Goal: Task Accomplishment & Management: Manage account settings

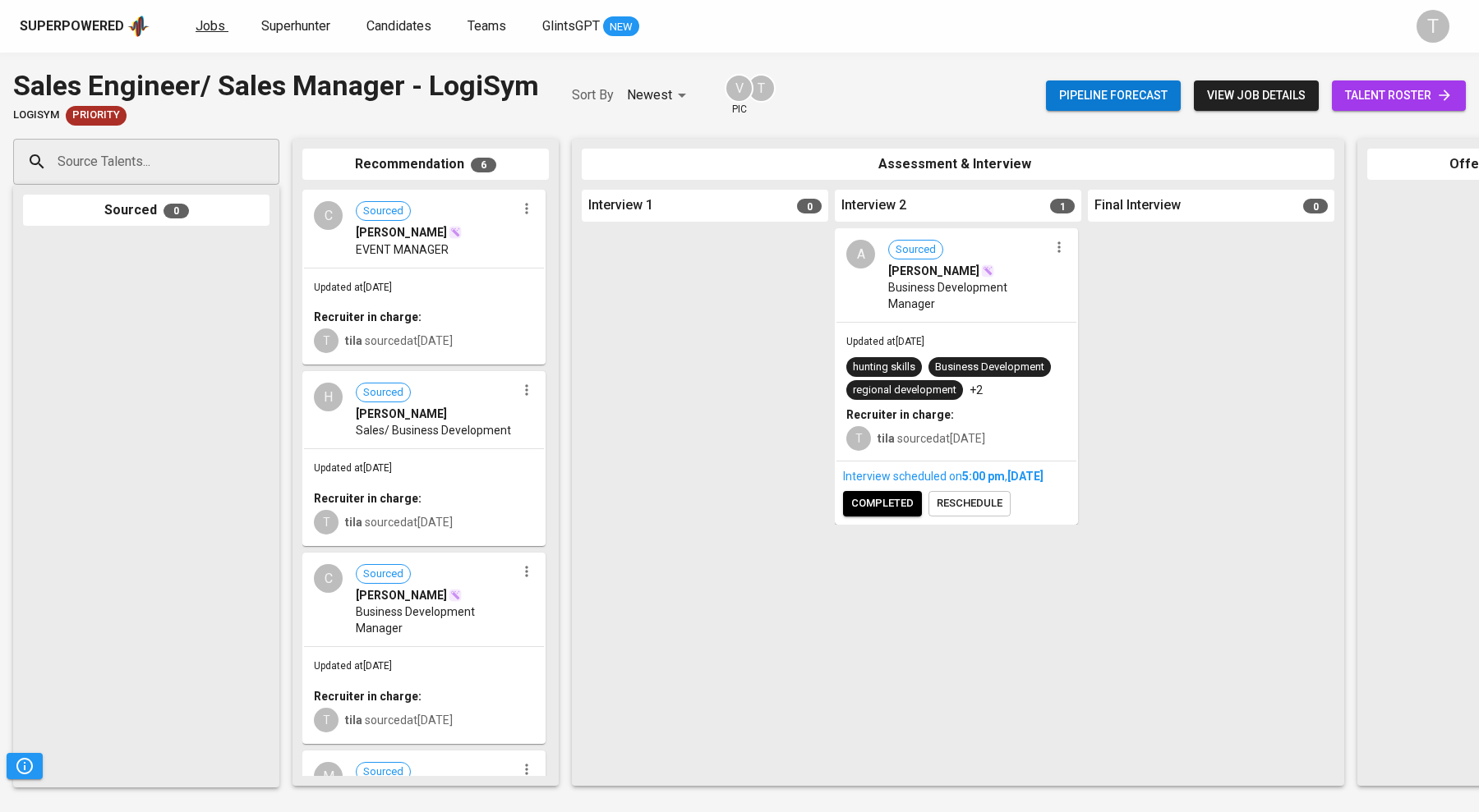
click at [205, 30] on span "Jobs" at bounding box center [210, 25] width 29 height 15
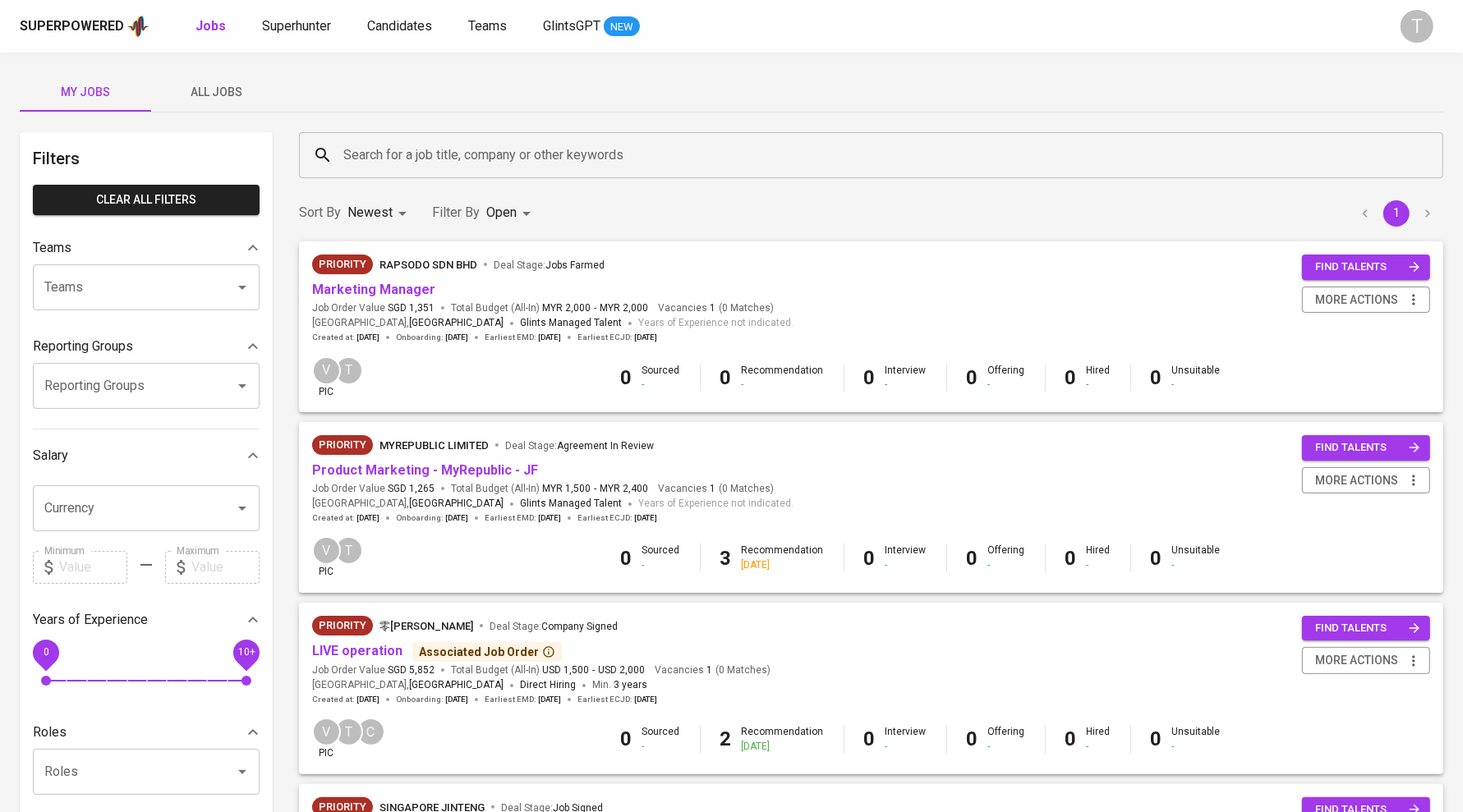
click at [506, 220] on body "Superpowered Jobs Superhunter Candidates Teams GlintsGPT NEW T My Jobs All Jobs…" at bounding box center [731, 802] width 1463 height 1604
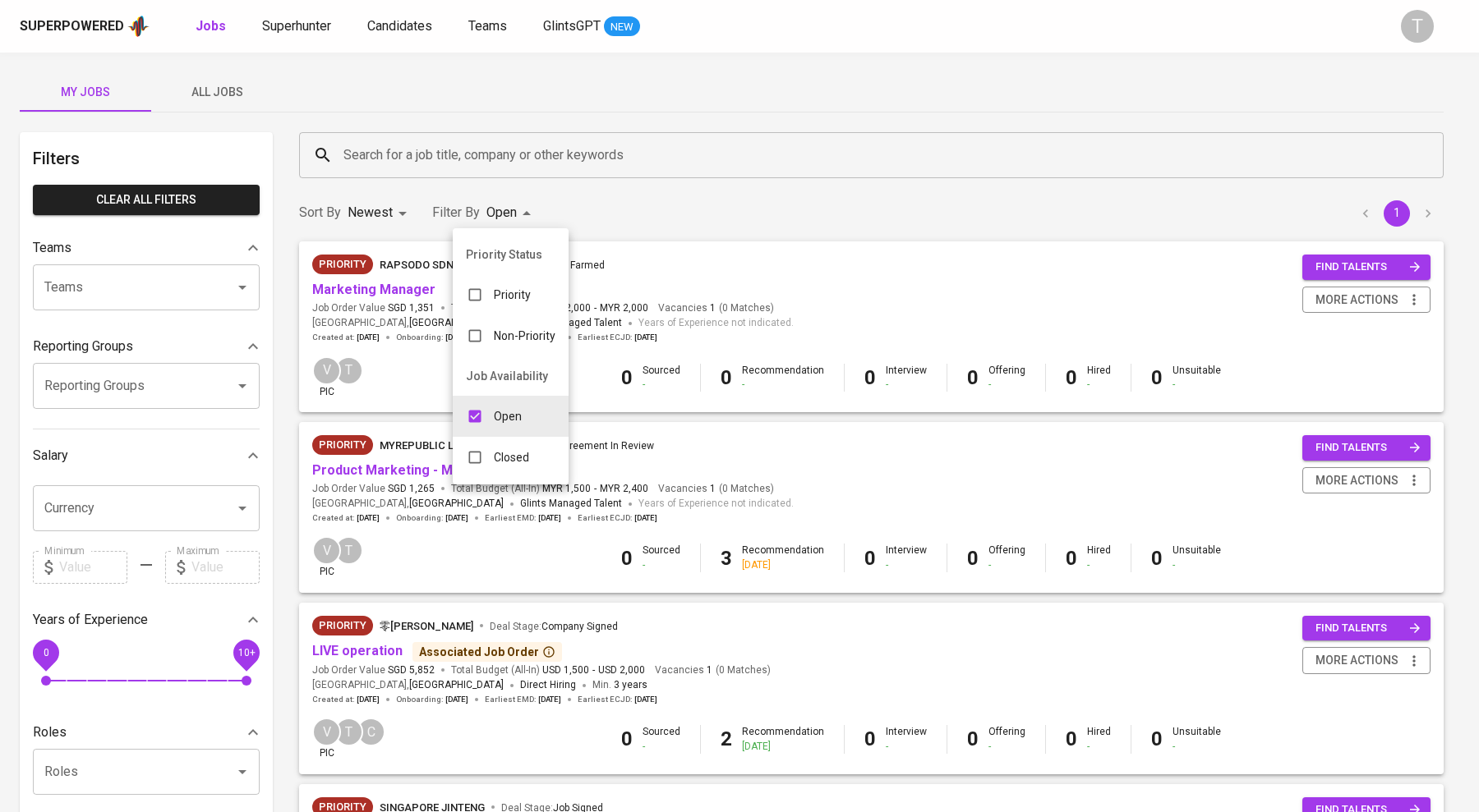
click at [522, 448] on div "Closed" at bounding box center [497, 457] width 89 height 31
type input "OPEN,CLOSE"
checkbox input "true"
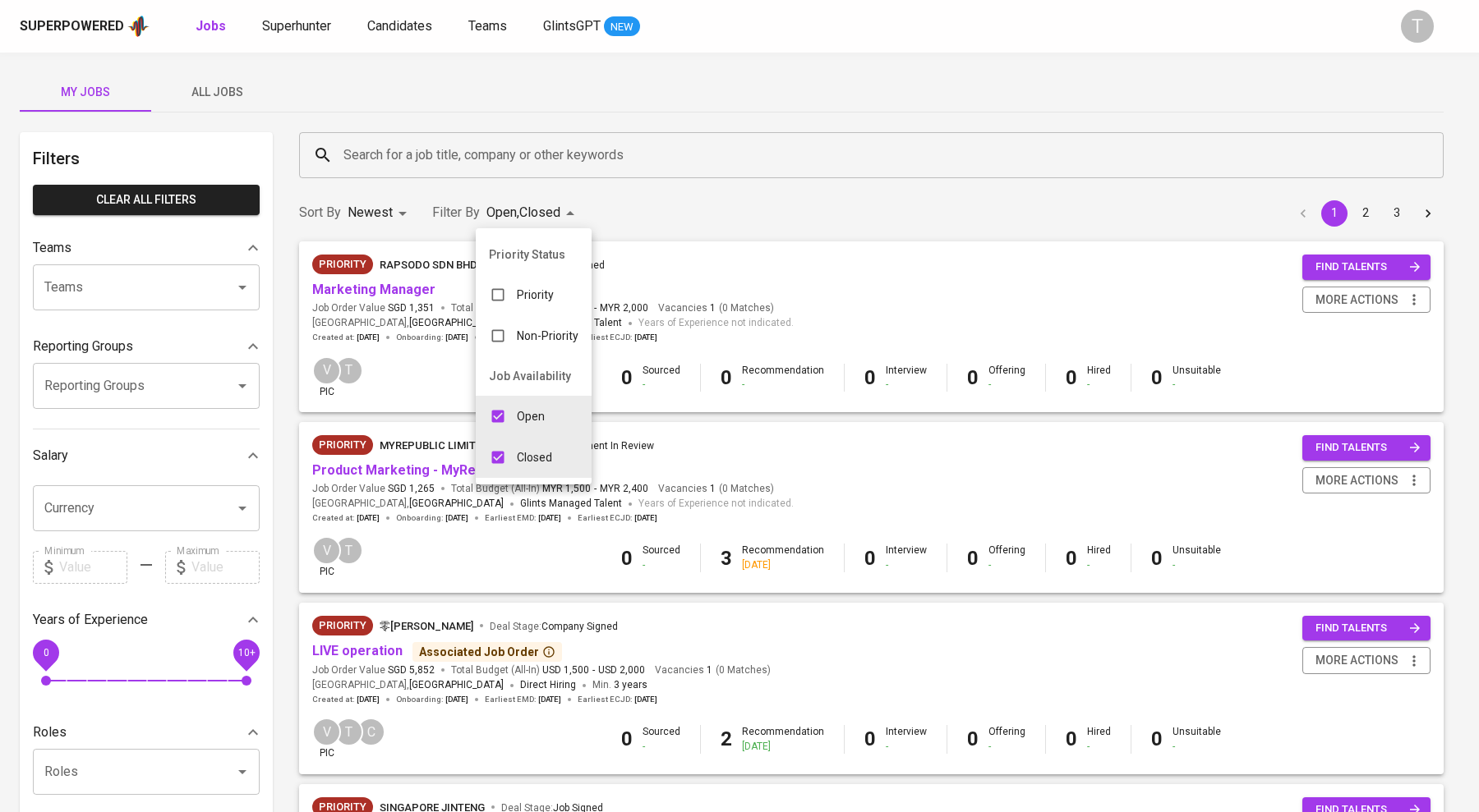
click at [762, 192] on div at bounding box center [739, 406] width 1479 height 812
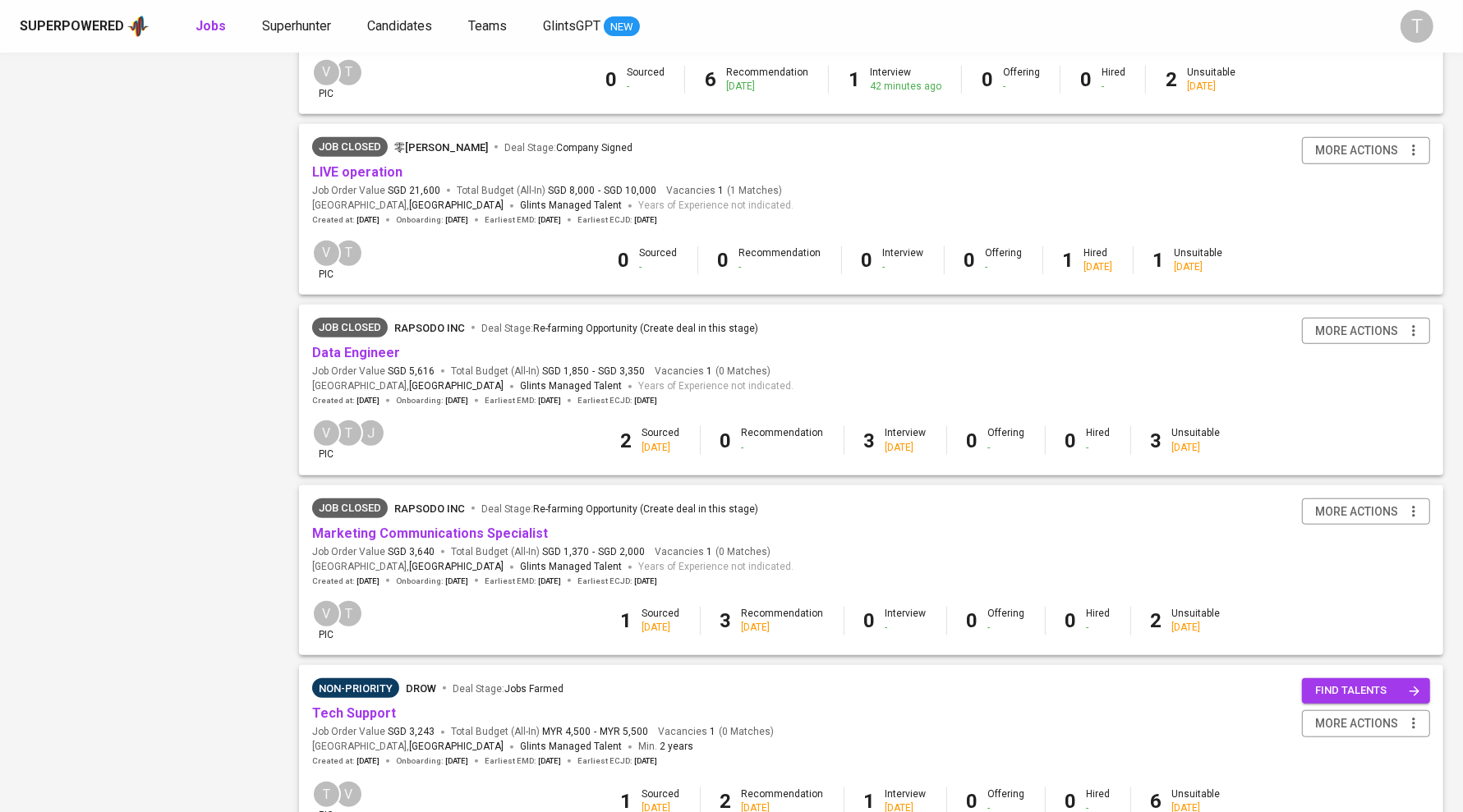
scroll to position [1175, 0]
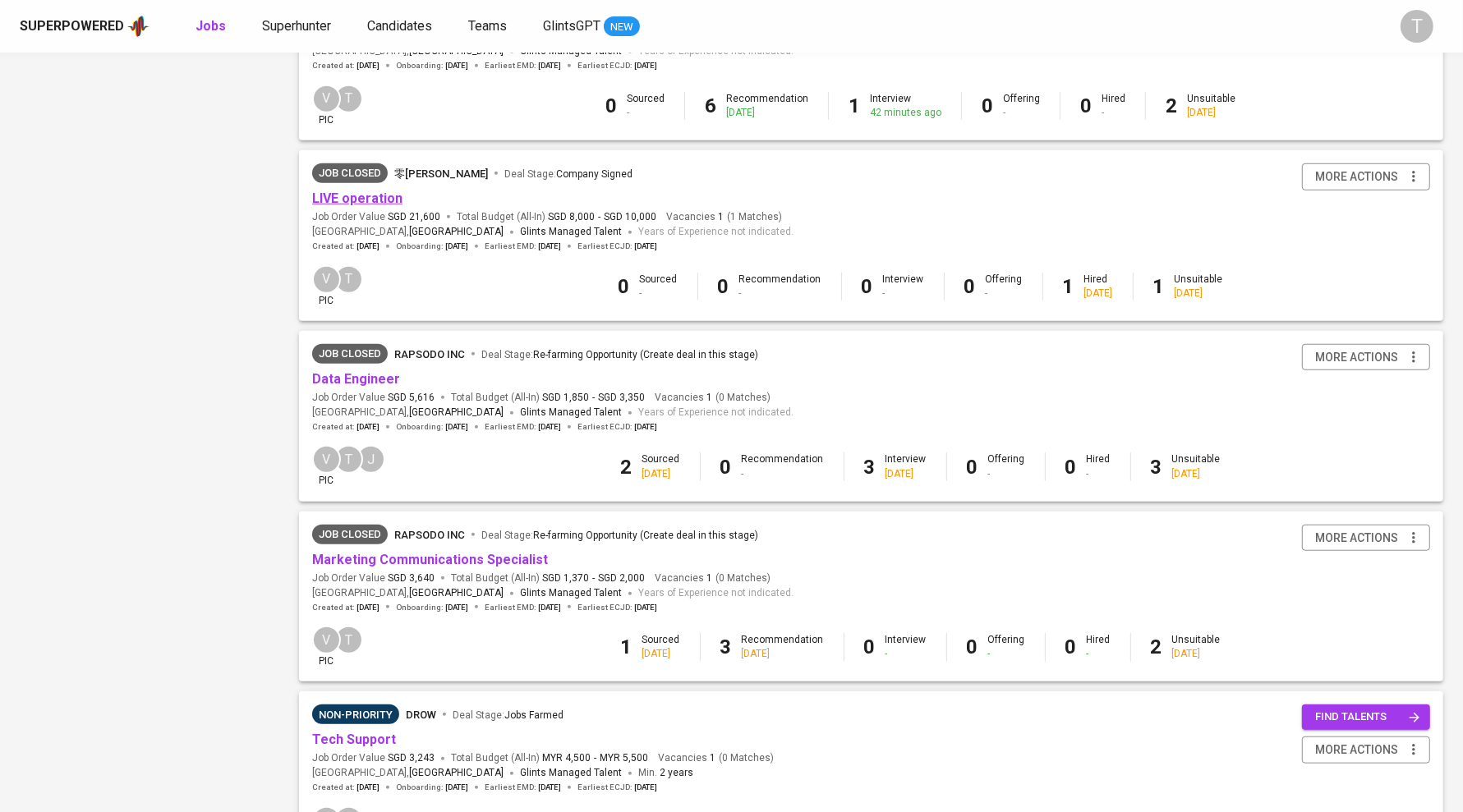
click at [337, 206] on link "LIVE operation" at bounding box center [357, 198] width 90 height 15
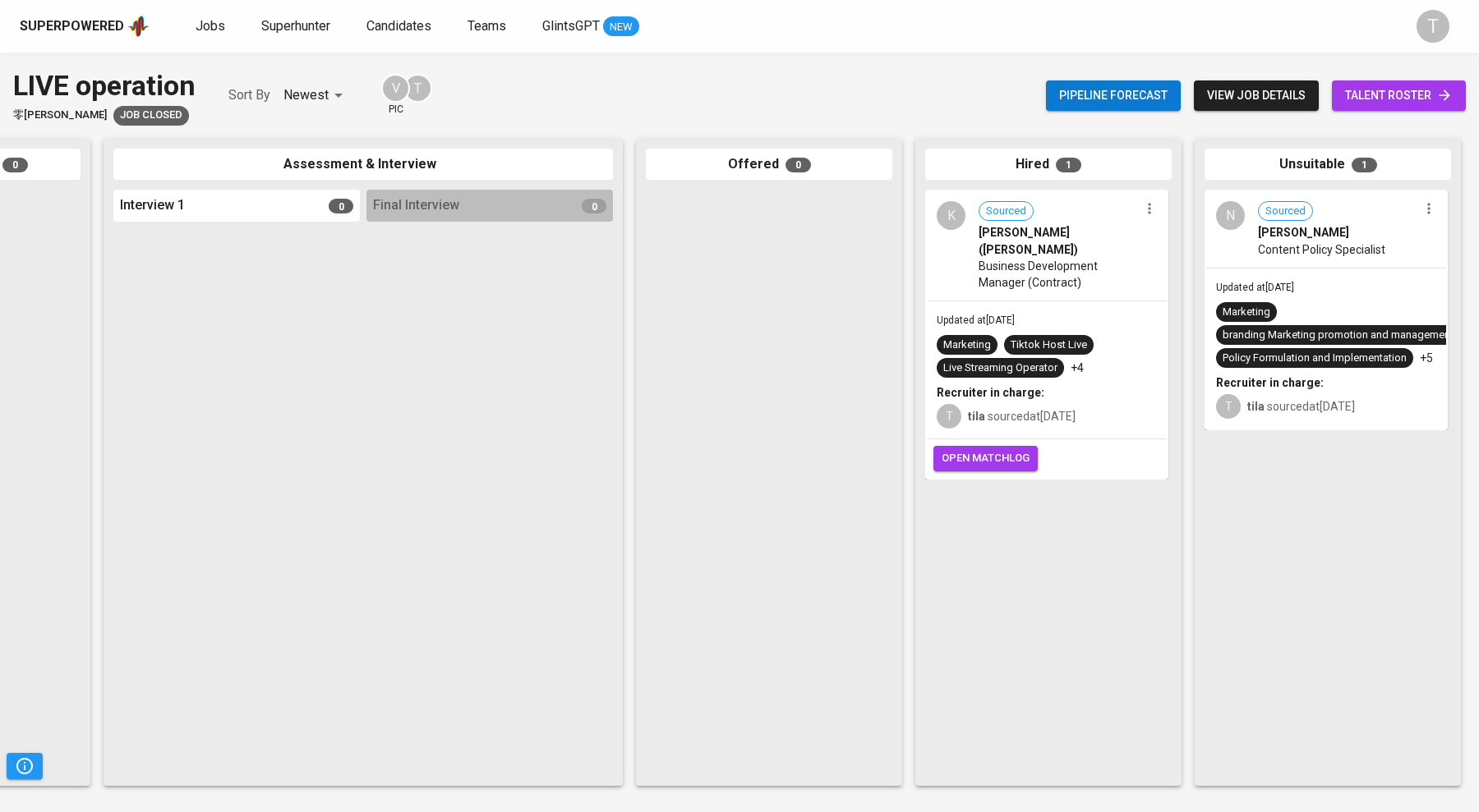
scroll to position [0, 477]
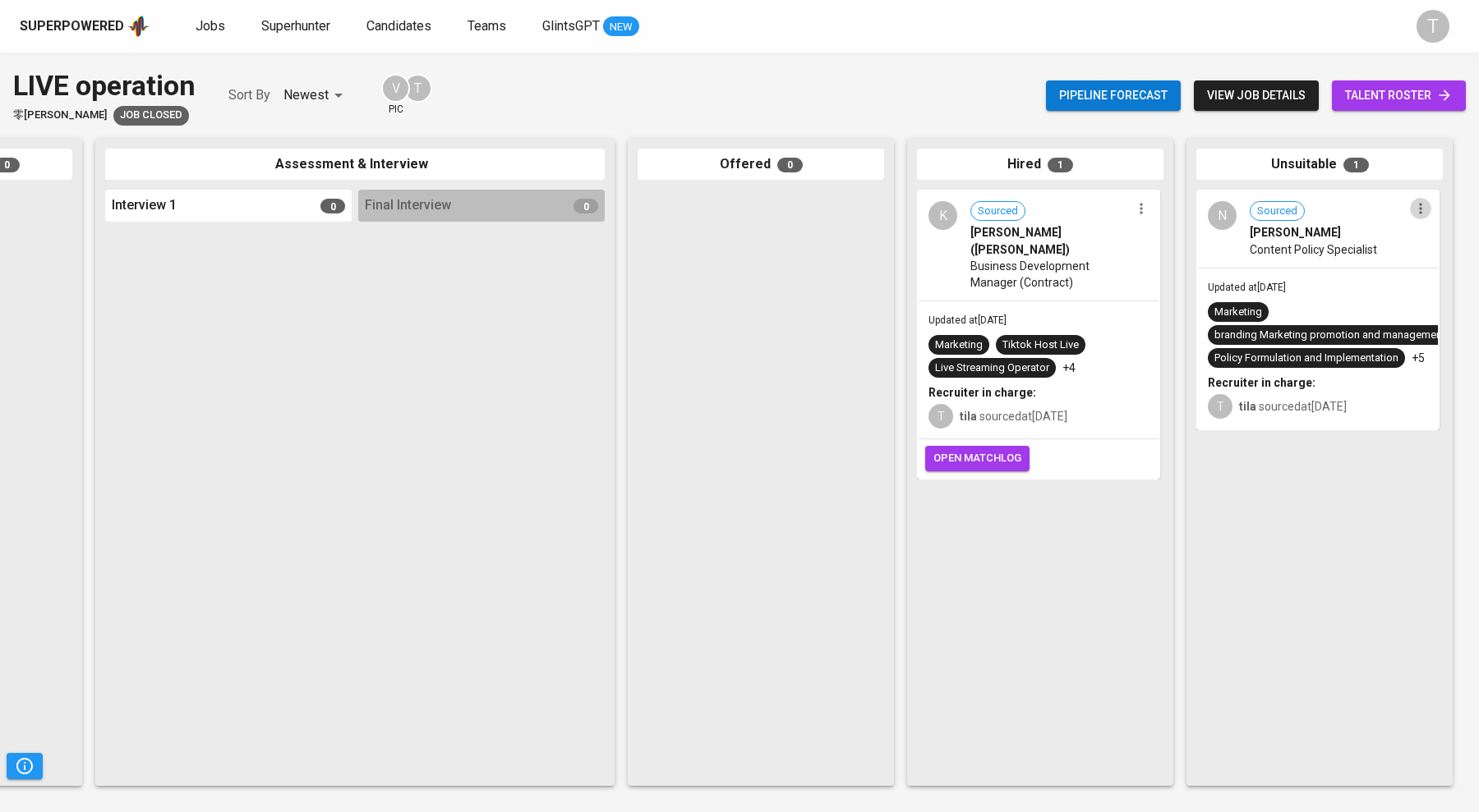
click at [1418, 209] on icon "button" at bounding box center [1420, 209] width 16 height 16
click at [1273, 219] on div at bounding box center [739, 406] width 1479 height 812
click at [1263, 247] on span "Content Policy Specialist" at bounding box center [1313, 250] width 128 height 16
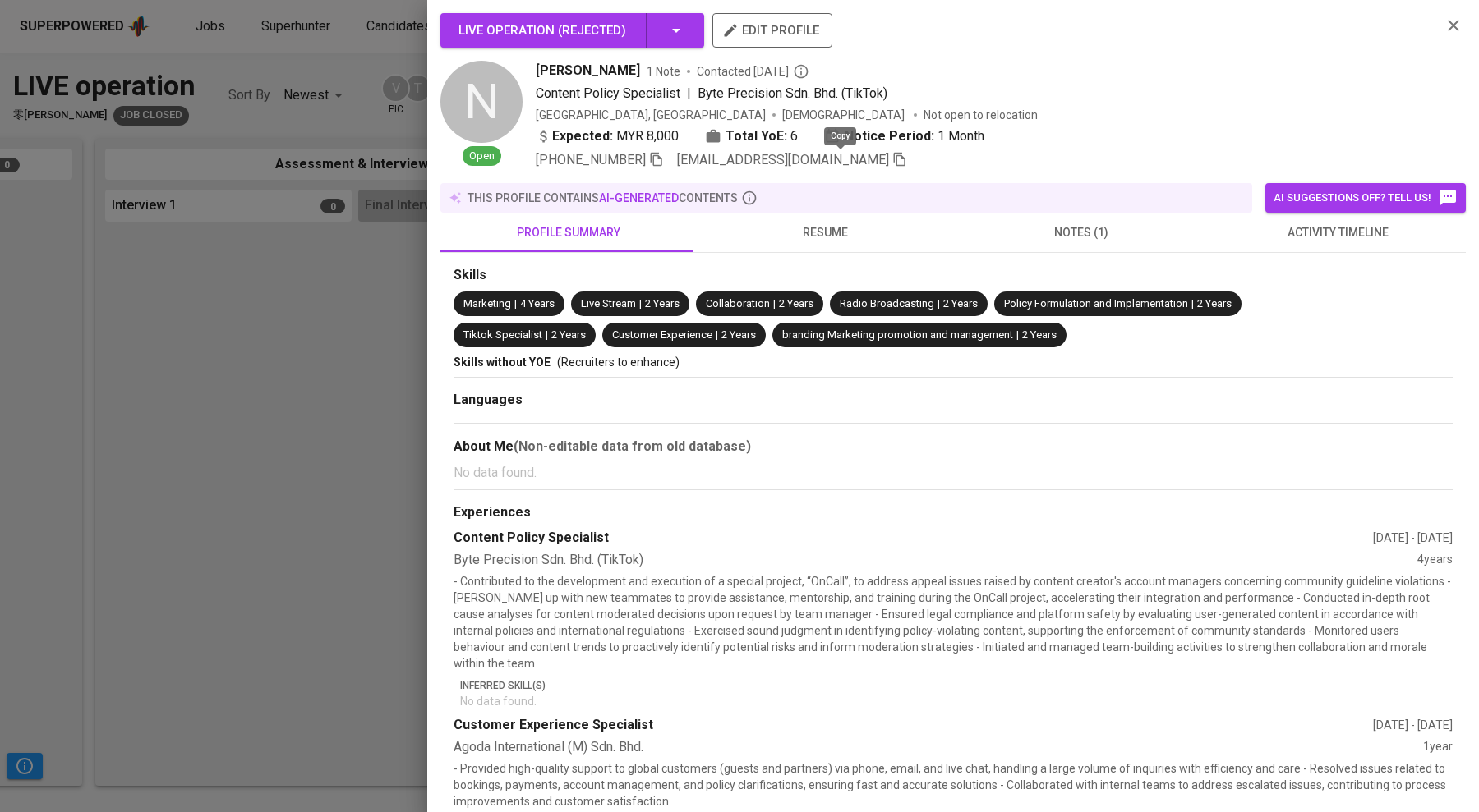
click at [893, 163] on icon "button" at bounding box center [900, 159] width 15 height 15
click at [224, 304] on div at bounding box center [739, 406] width 1479 height 812
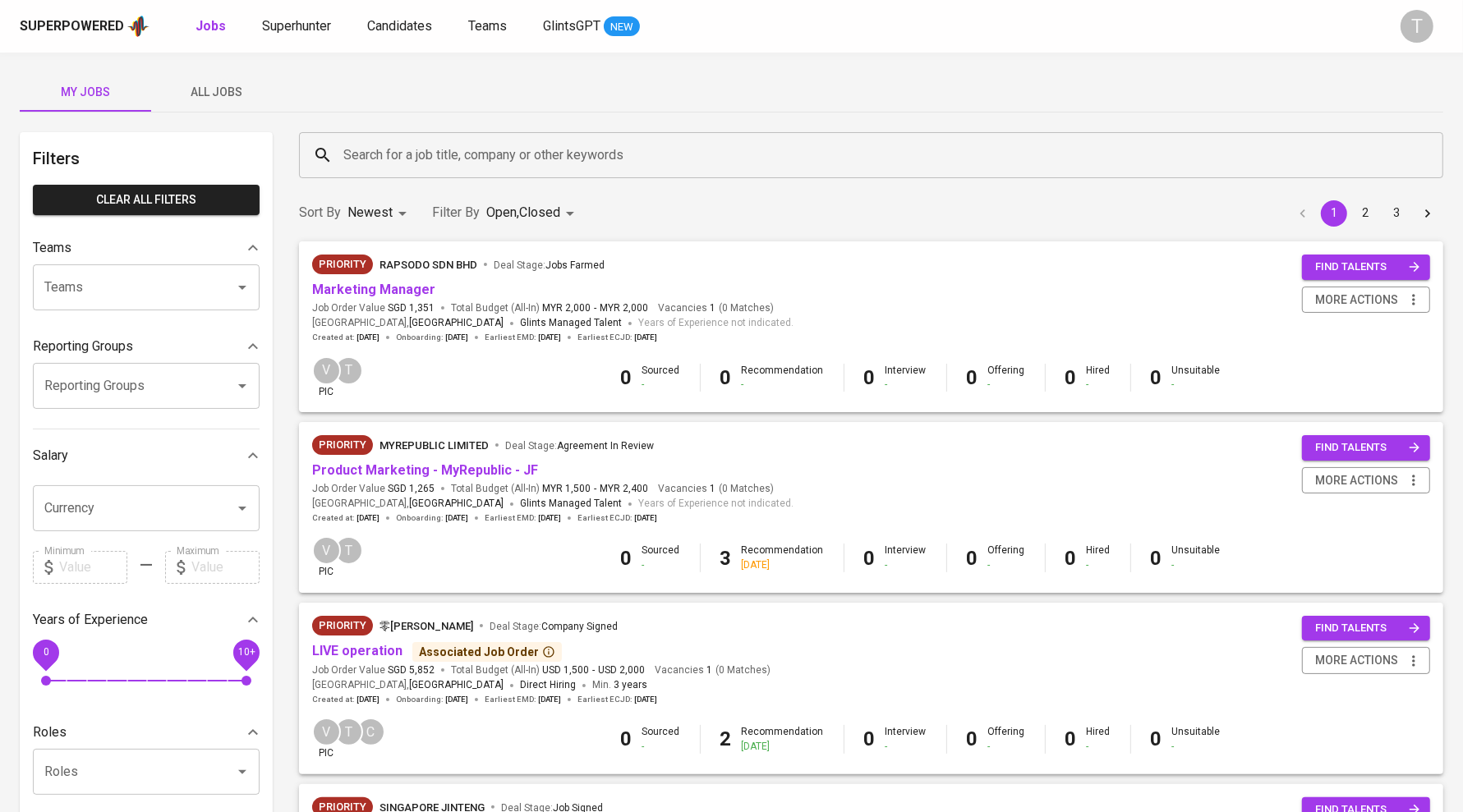
scroll to position [370, 0]
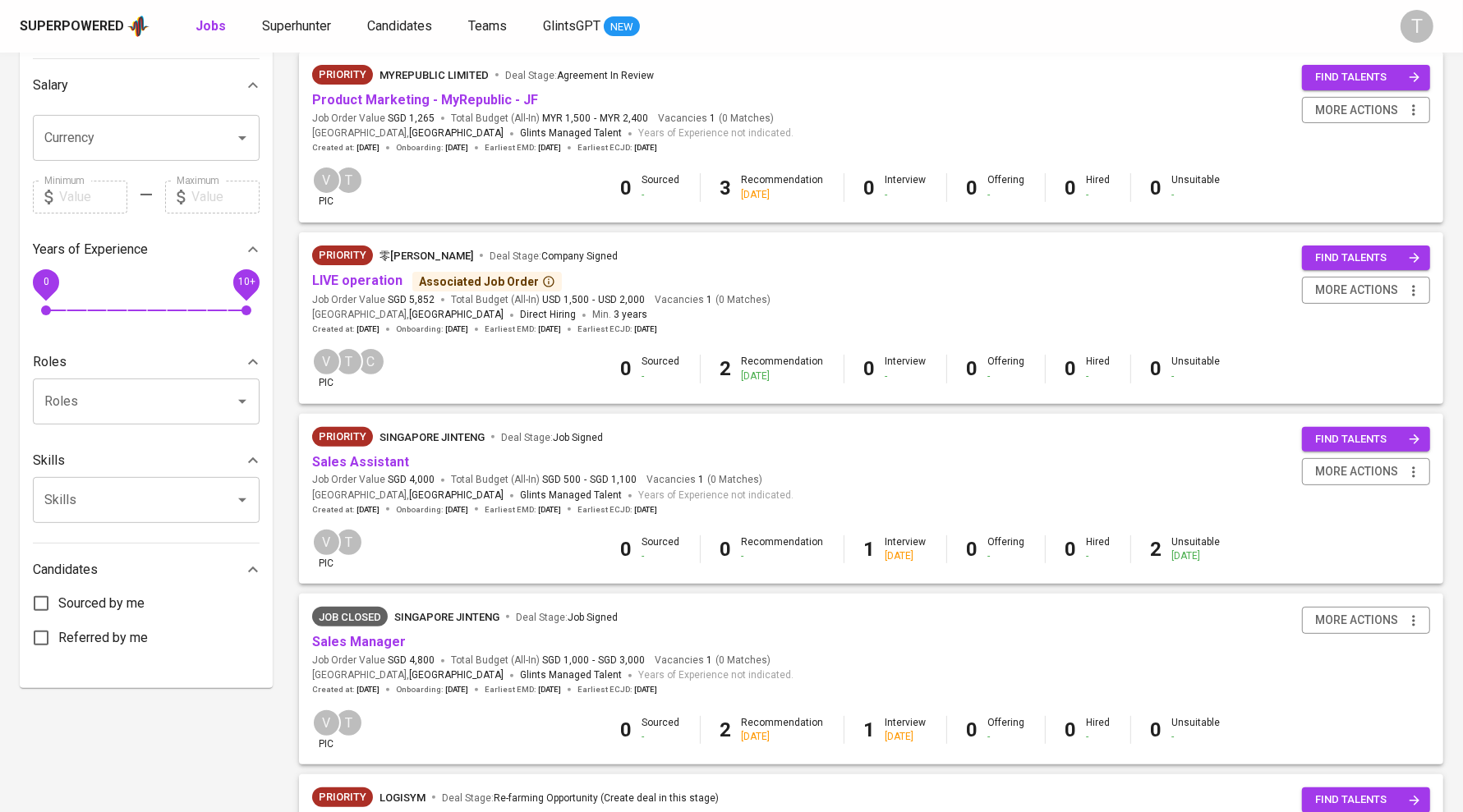
click at [358, 290] on span "LIVE operation" at bounding box center [357, 281] width 90 height 19
click at [354, 283] on link "LIVE operation" at bounding box center [357, 280] width 90 height 15
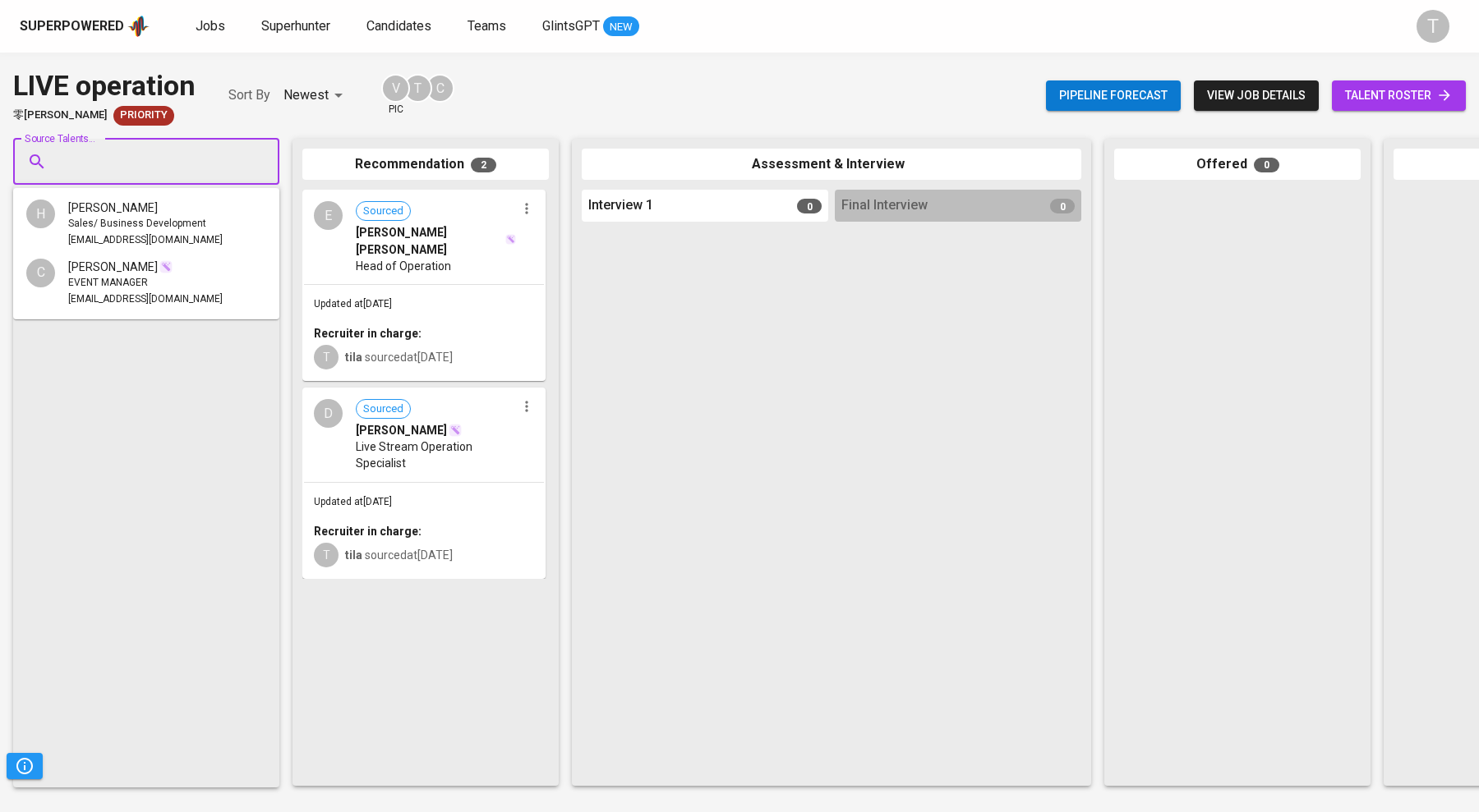
click at [162, 157] on input "Source Talents..." at bounding box center [139, 162] width 172 height 31
paste input "[EMAIL_ADDRESS][DOMAIN_NAME]"
type input "[EMAIL_ADDRESS][DOMAIN_NAME]"
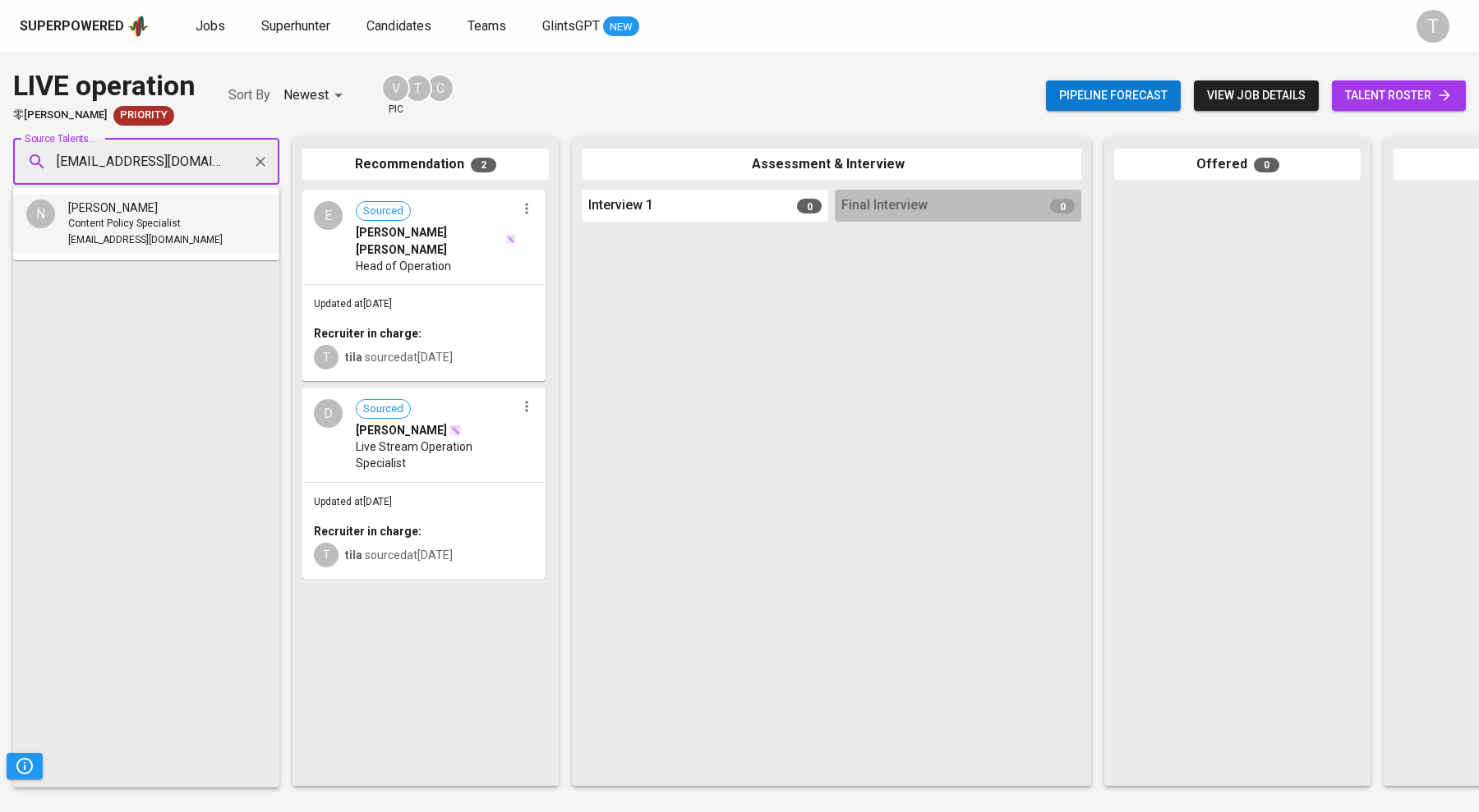
click at [161, 206] on div "[PERSON_NAME]" at bounding box center [145, 208] width 154 height 16
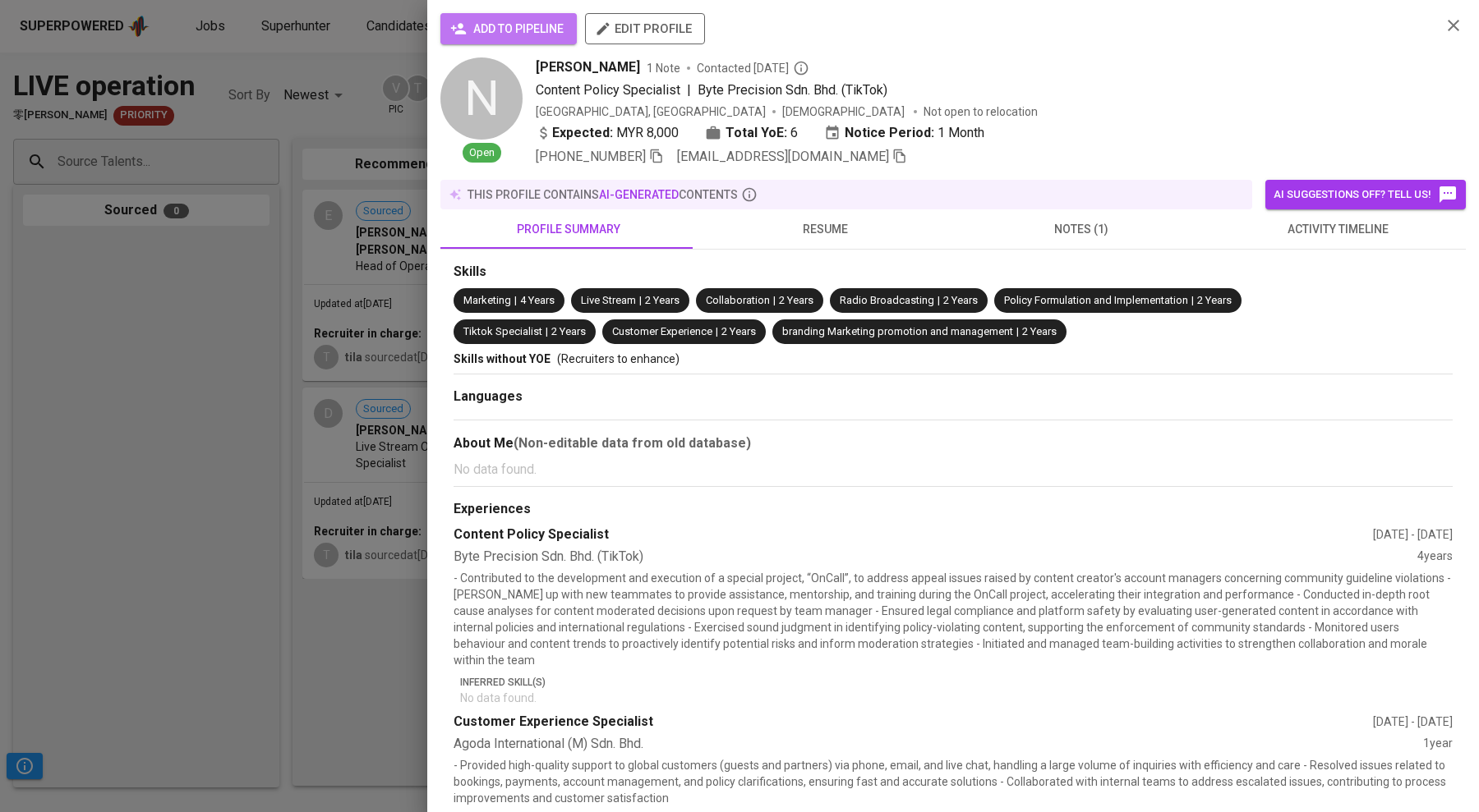
click at [480, 26] on span "add to pipeline" at bounding box center [508, 29] width 110 height 21
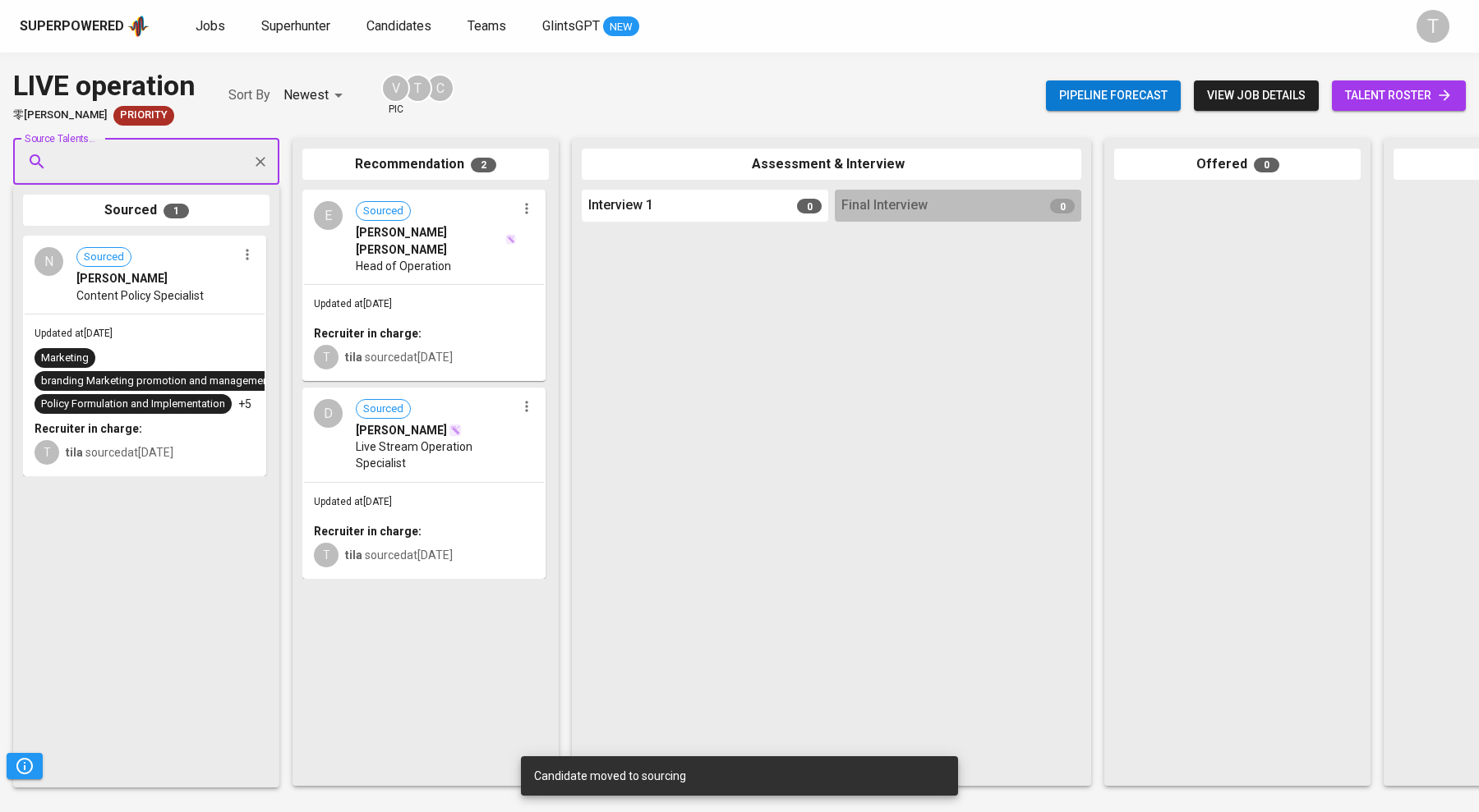
click at [162, 487] on div "N Sourced [PERSON_NAME] Content Policy Specialist Updated at [DATE] Marketing b…" at bounding box center [146, 506] width 246 height 542
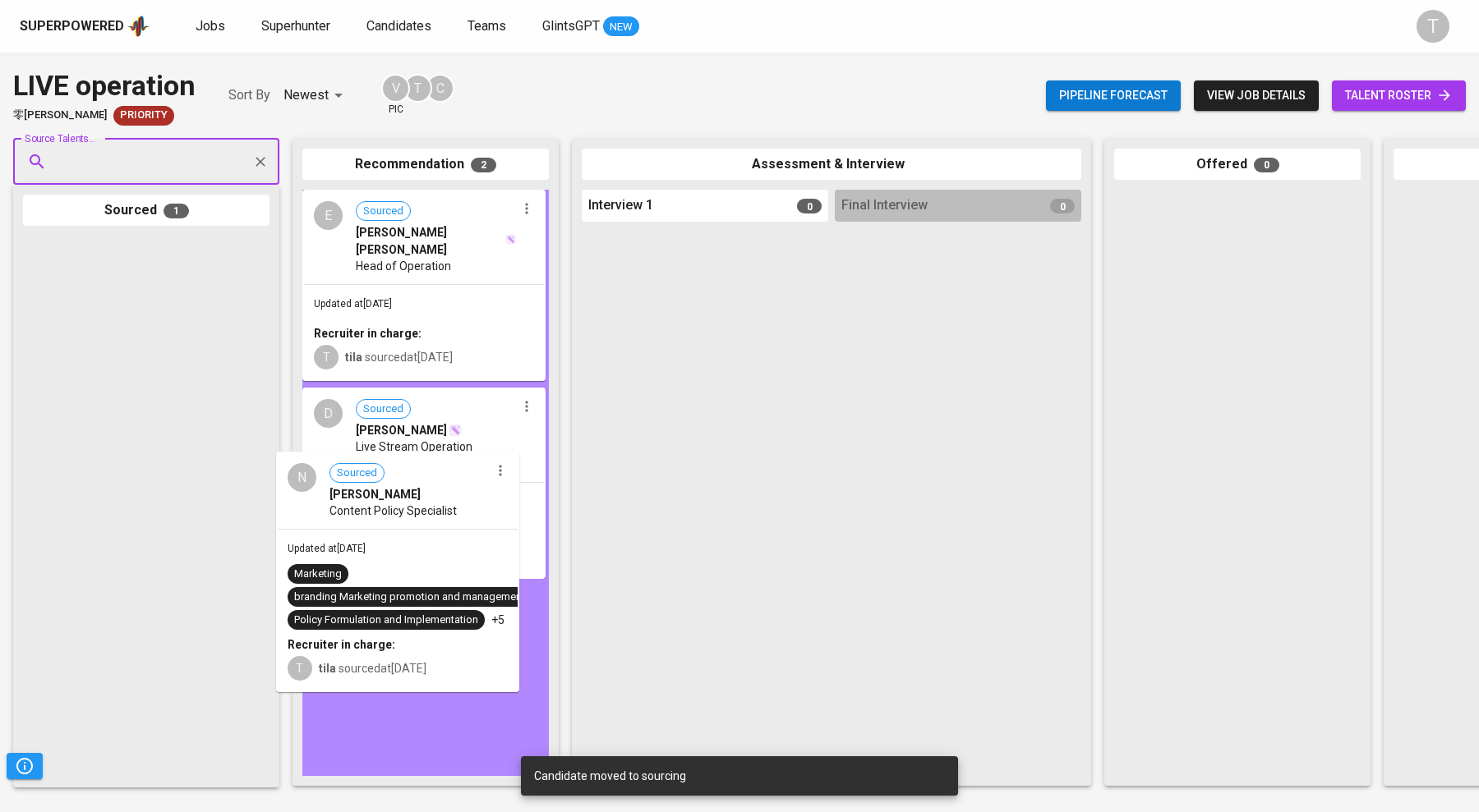
drag, startPoint x: 160, startPoint y: 420, endPoint x: 456, endPoint y: 673, distance: 389.4
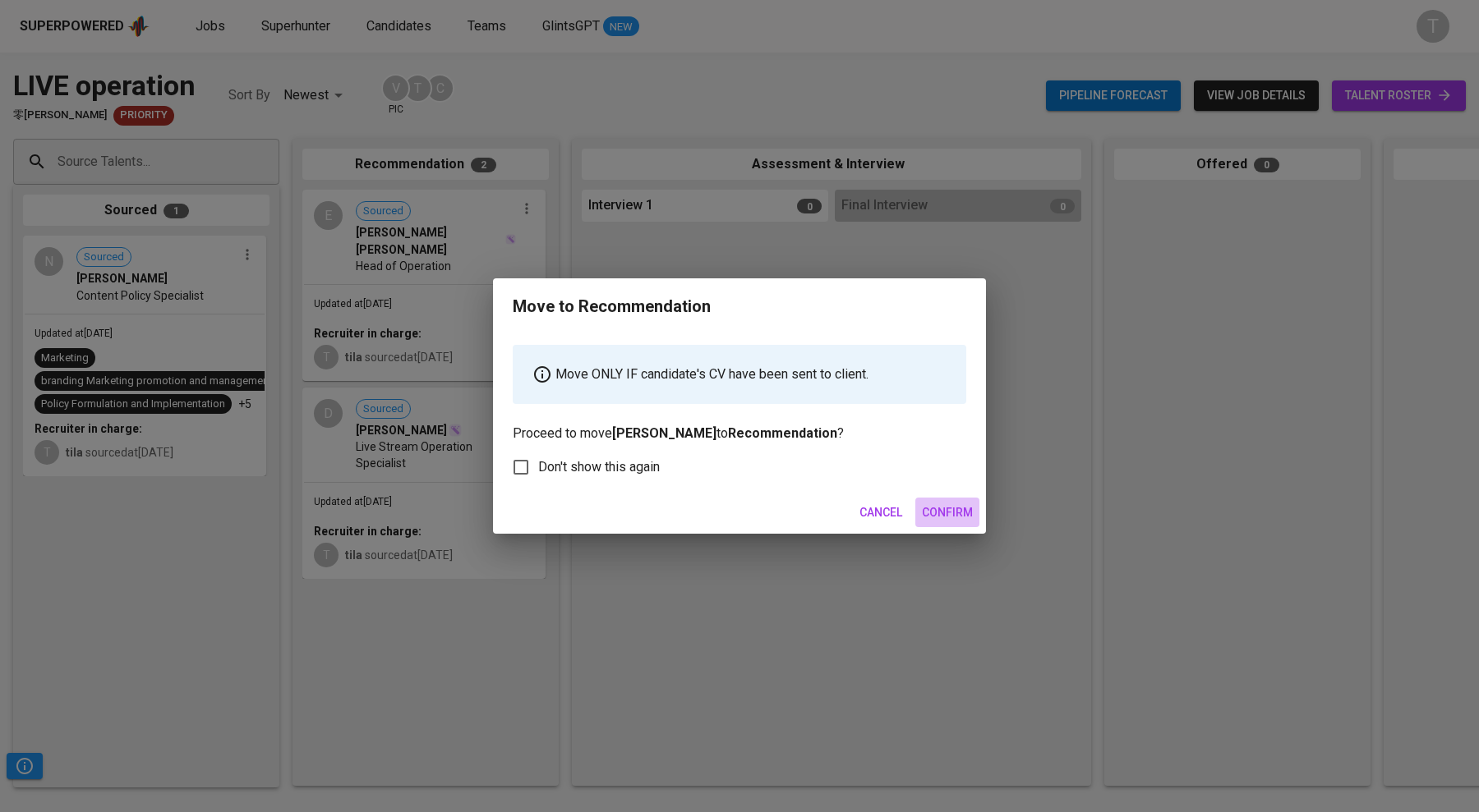
click at [943, 503] on span "Confirm" at bounding box center [947, 512] width 51 height 21
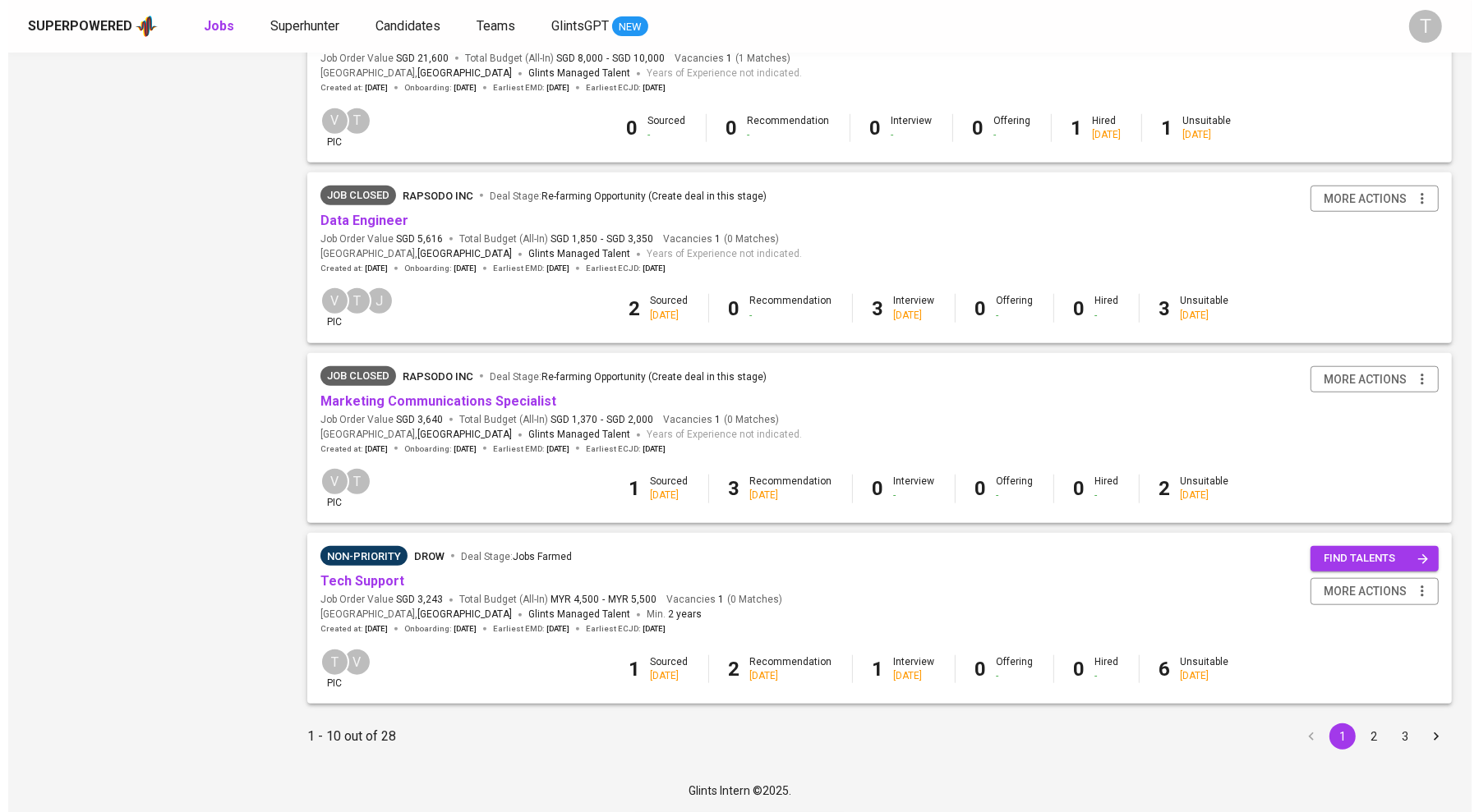
scroll to position [1307, 0]
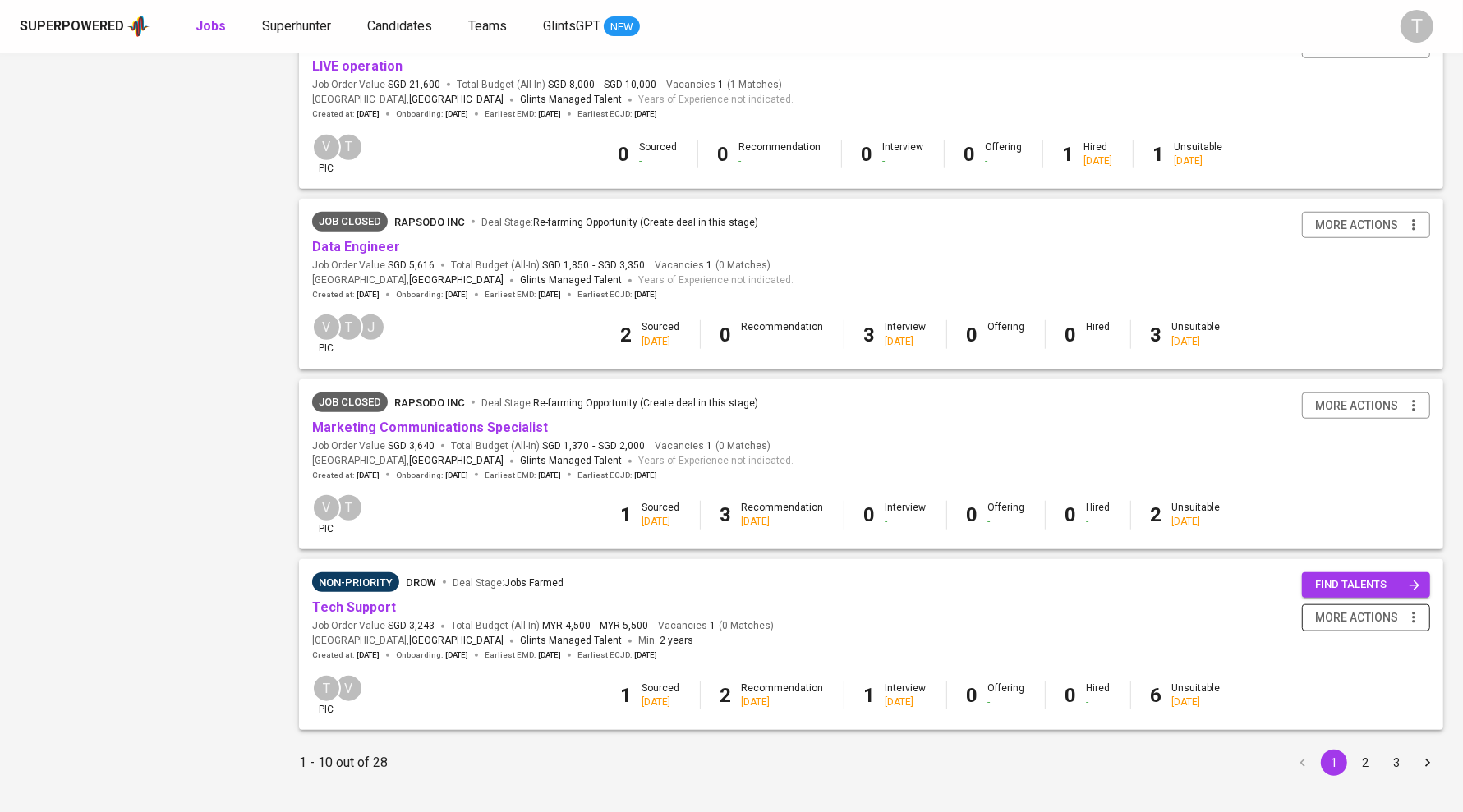
click at [1411, 621] on icon "button" at bounding box center [1414, 617] width 16 height 16
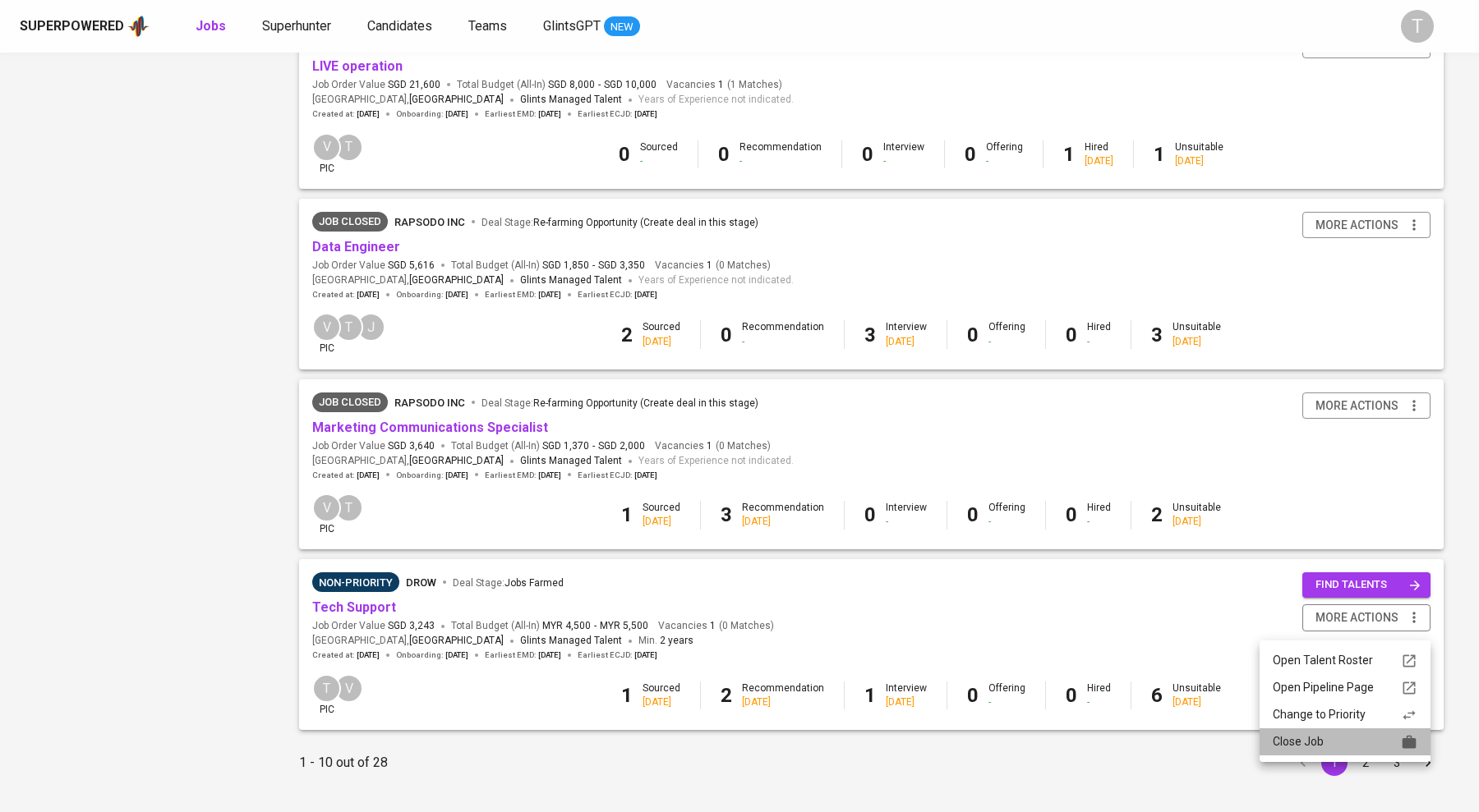
click at [1313, 748] on div "Close Job" at bounding box center [1345, 742] width 145 height 17
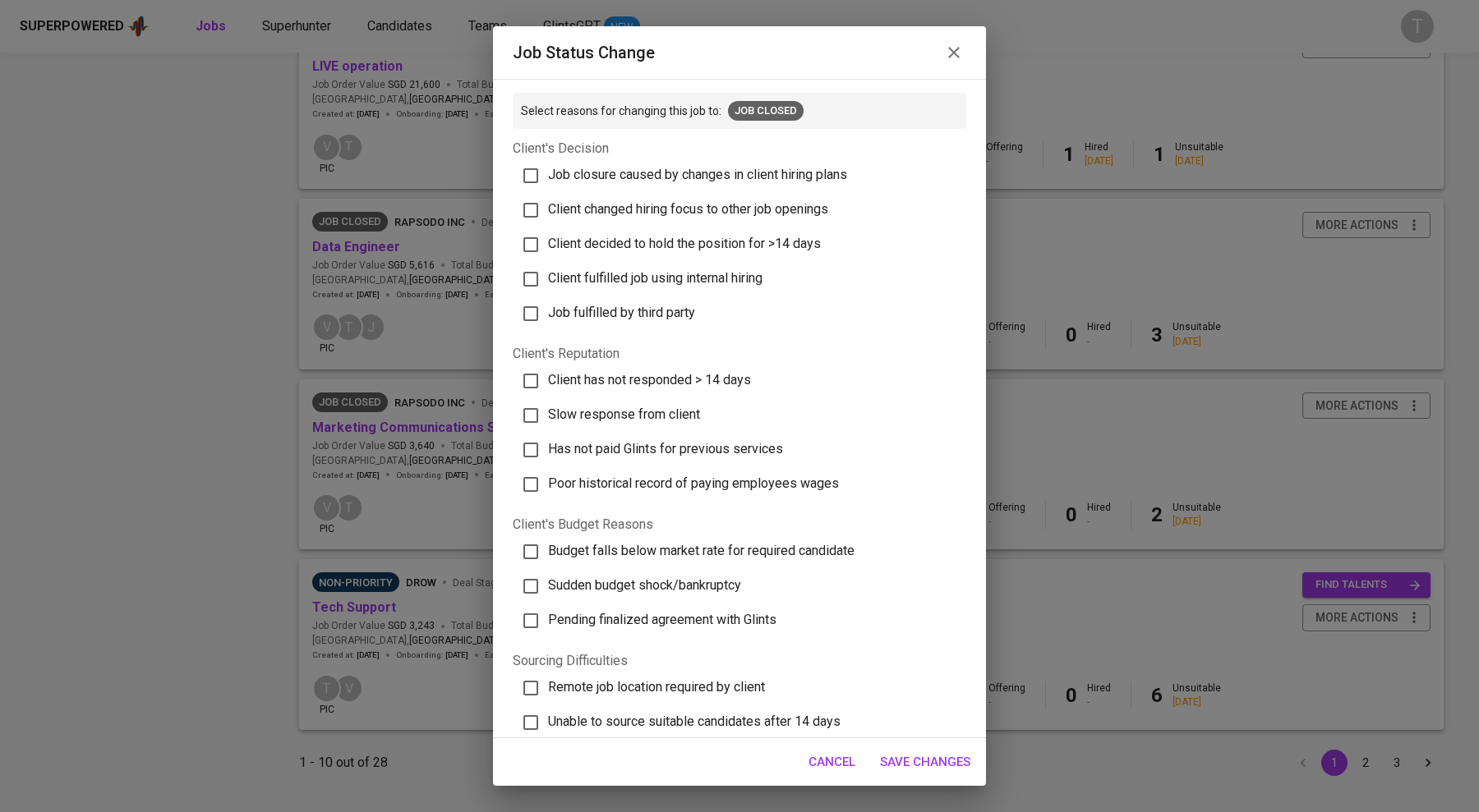
click at [669, 205] on span "Client changed hiring focus to other job openings" at bounding box center [688, 208] width 280 height 15
click at [548, 205] on input "Client changed hiring focus to other job openings" at bounding box center [530, 210] width 35 height 35
checkbox input "true"
click at [666, 175] on span "Job closure caused by changes in client hiring plans" at bounding box center [697, 174] width 299 height 15
click at [548, 175] on input "Job closure caused by changes in client hiring plans" at bounding box center [530, 176] width 35 height 35
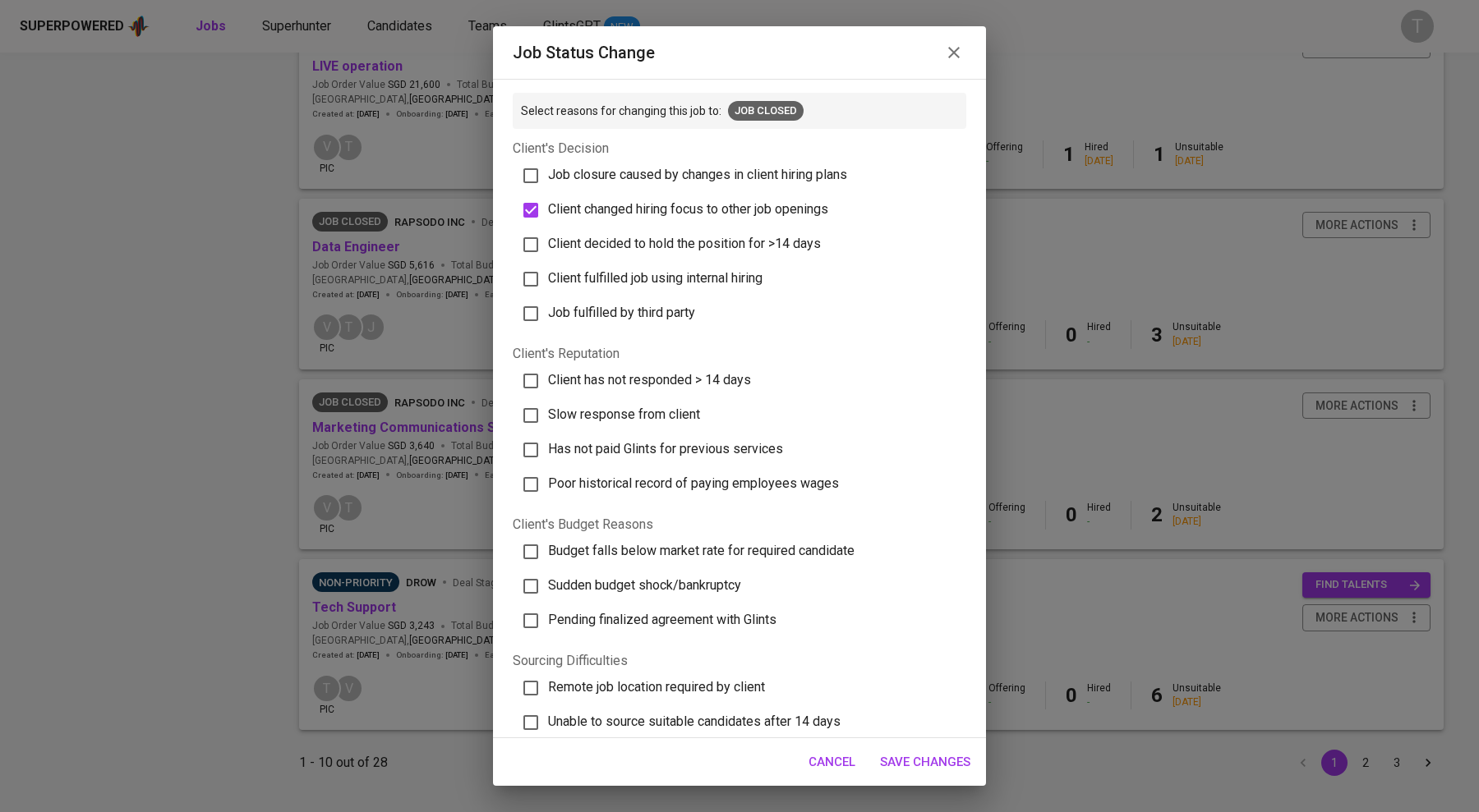
checkbox input "true"
click at [930, 762] on span "Save Changes" at bounding box center [925, 762] width 90 height 21
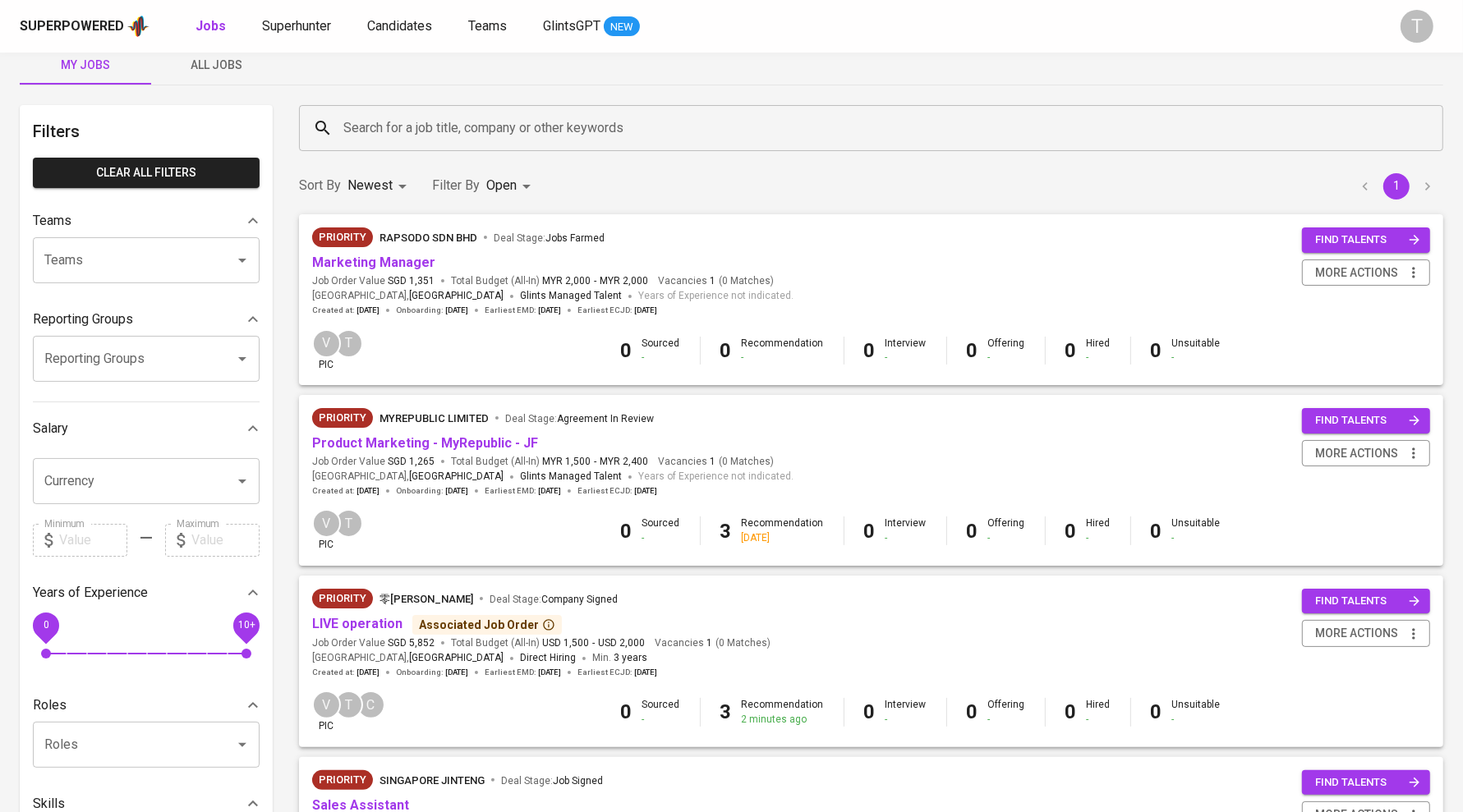
scroll to position [29, 0]
